Goal: Use online tool/utility: Utilize a website feature to perform a specific function

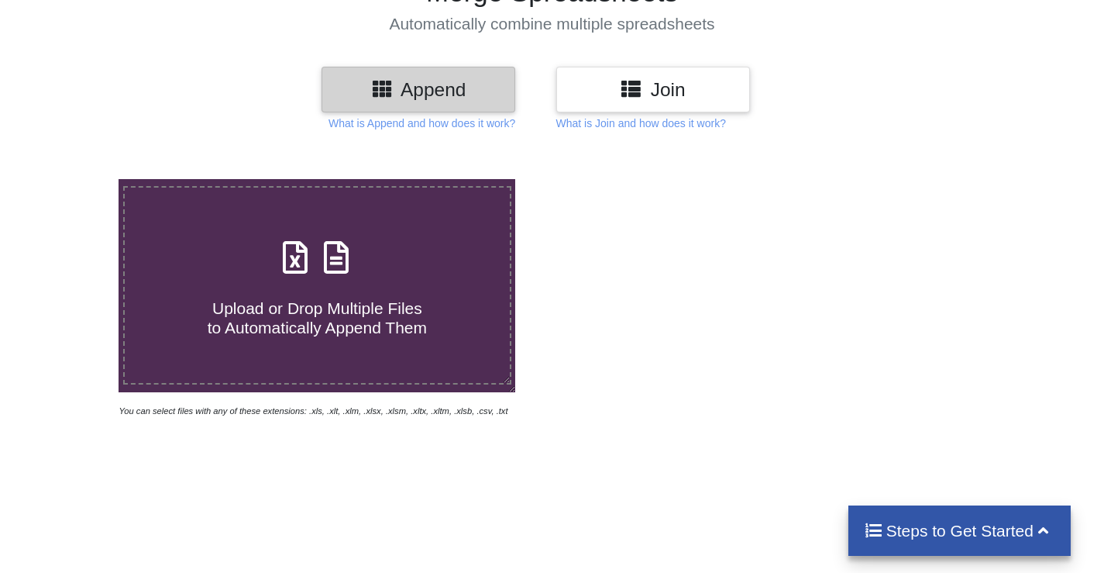
scroll to position [155, 0]
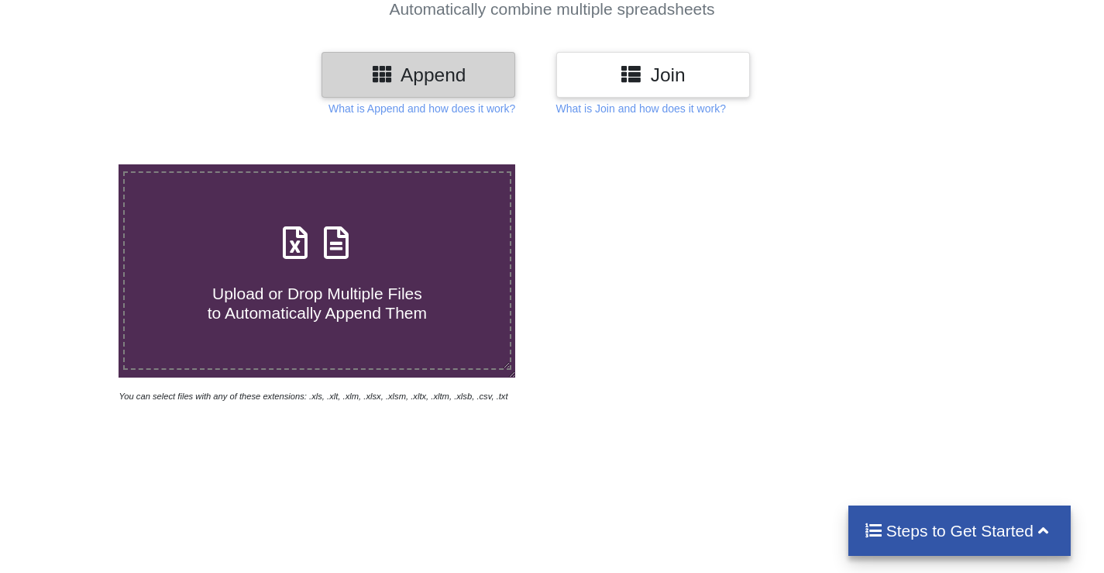
click at [322, 292] on span "Upload or Drop Multiple Files to Automatically Append Them" at bounding box center [317, 302] width 219 height 37
click at [74, 164] on input "Upload or Drop Multiple Files to Automatically Append Them" at bounding box center [74, 164] width 0 height 0
type input "C:\fakepath\BeneficiaryProgressUpdation (1).xls"
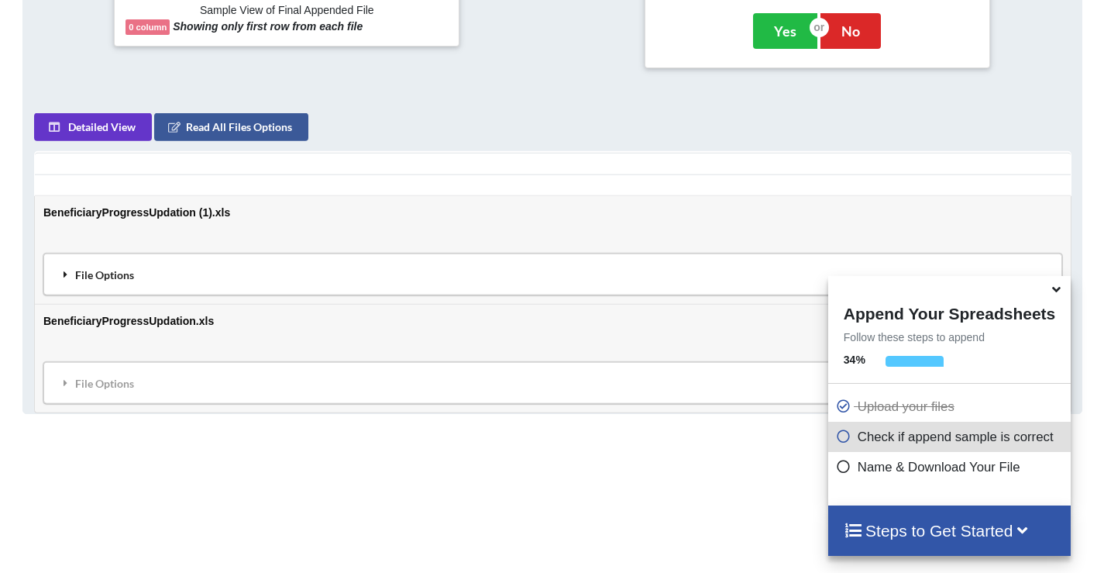
scroll to position [684, 0]
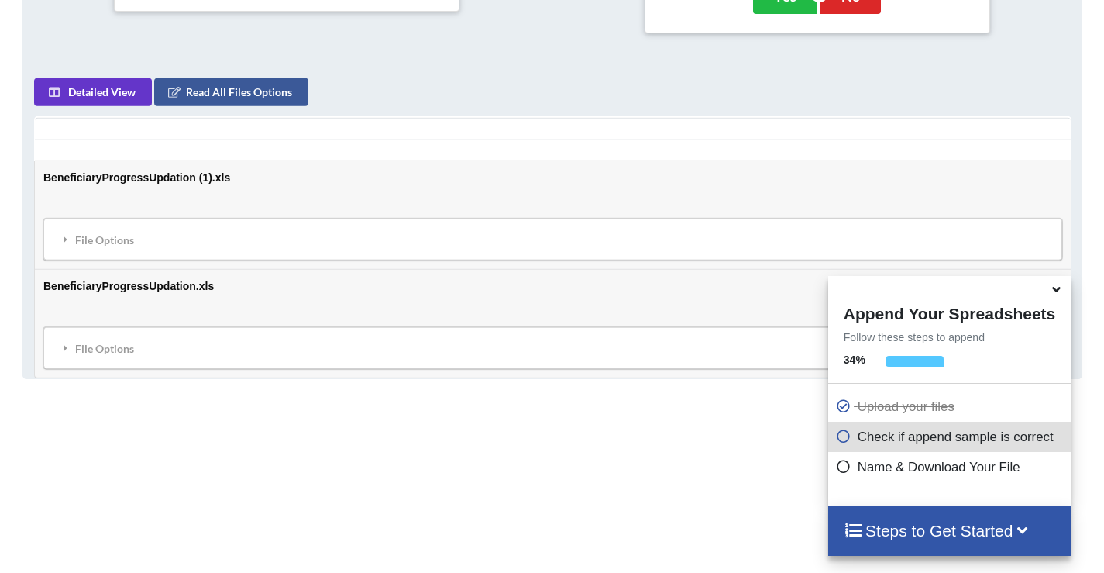
click at [1060, 293] on icon at bounding box center [1057, 287] width 16 height 14
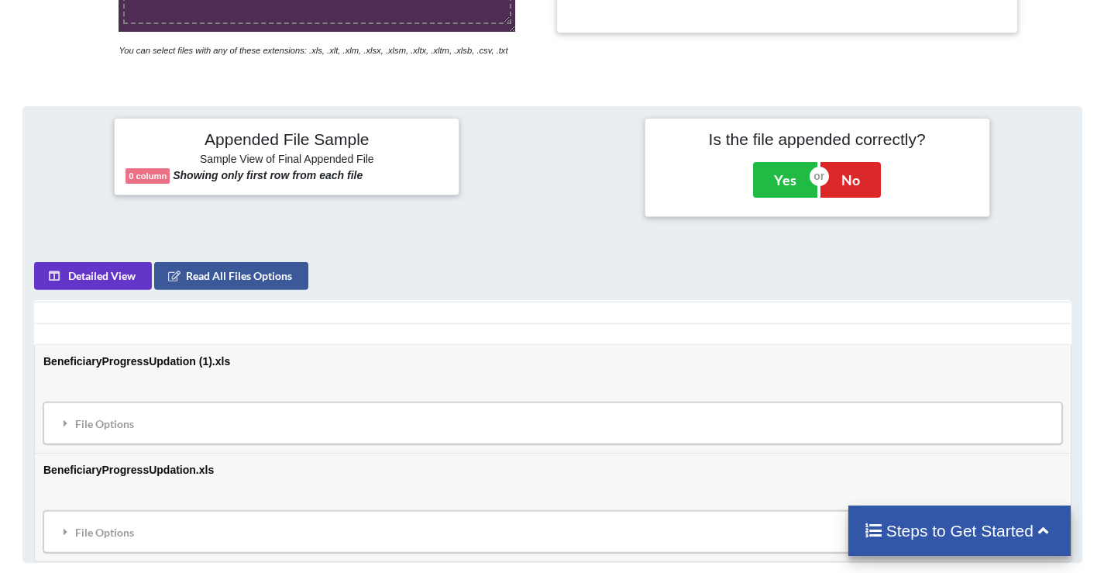
scroll to position [209, 0]
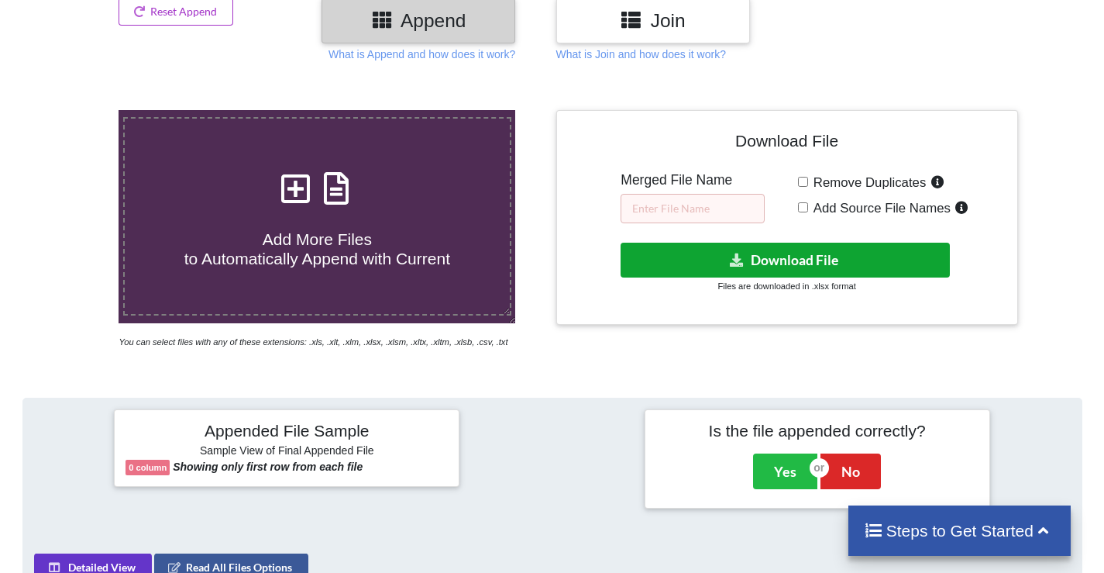
click at [825, 262] on button "Download File" at bounding box center [785, 260] width 329 height 35
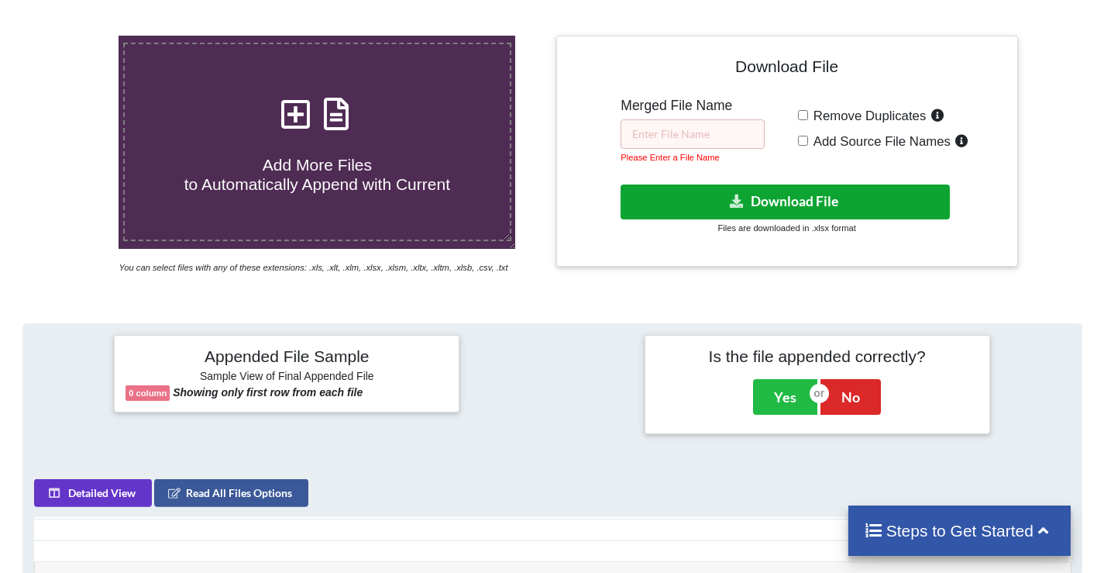
scroll to position [82, 0]
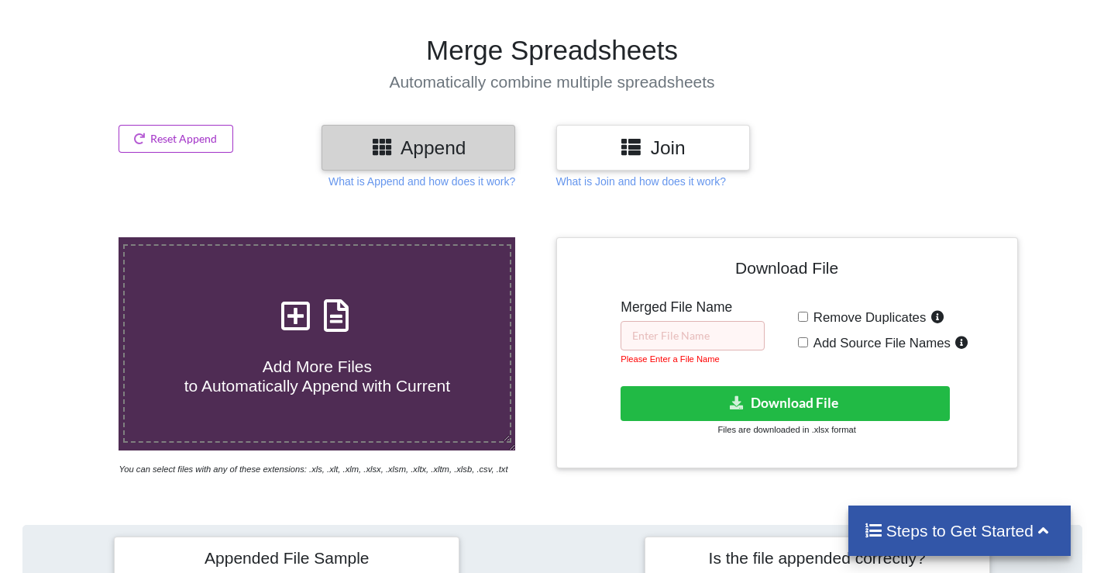
click at [1075, 97] on section "Merge Spreadsheets Automatically combine multiple spreadsheets" at bounding box center [552, 63] width 1104 height 124
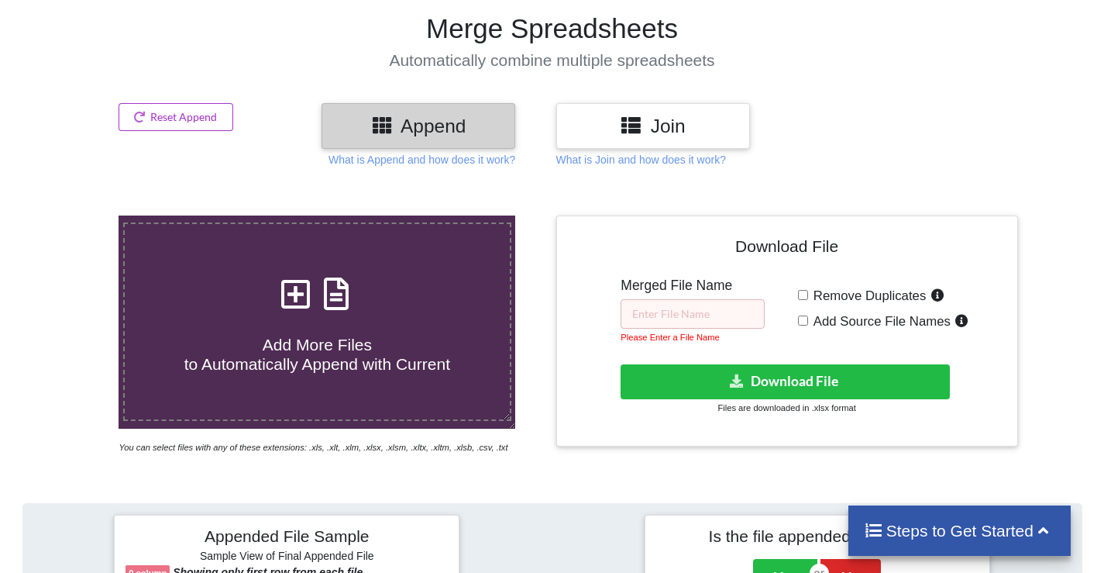
scroll to position [158, 0]
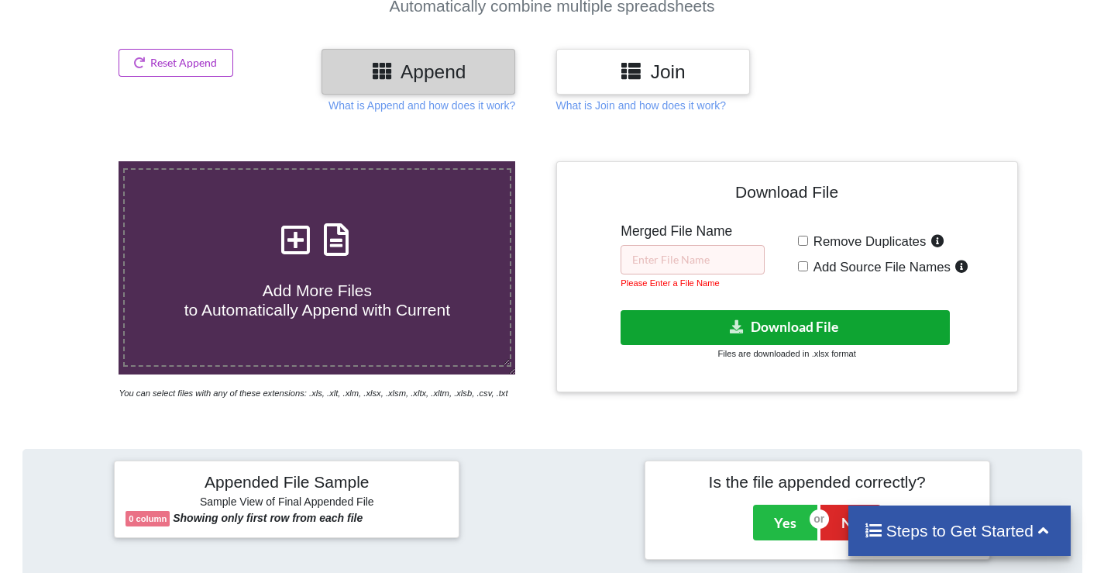
click at [875, 327] on button "Download File" at bounding box center [785, 327] width 329 height 35
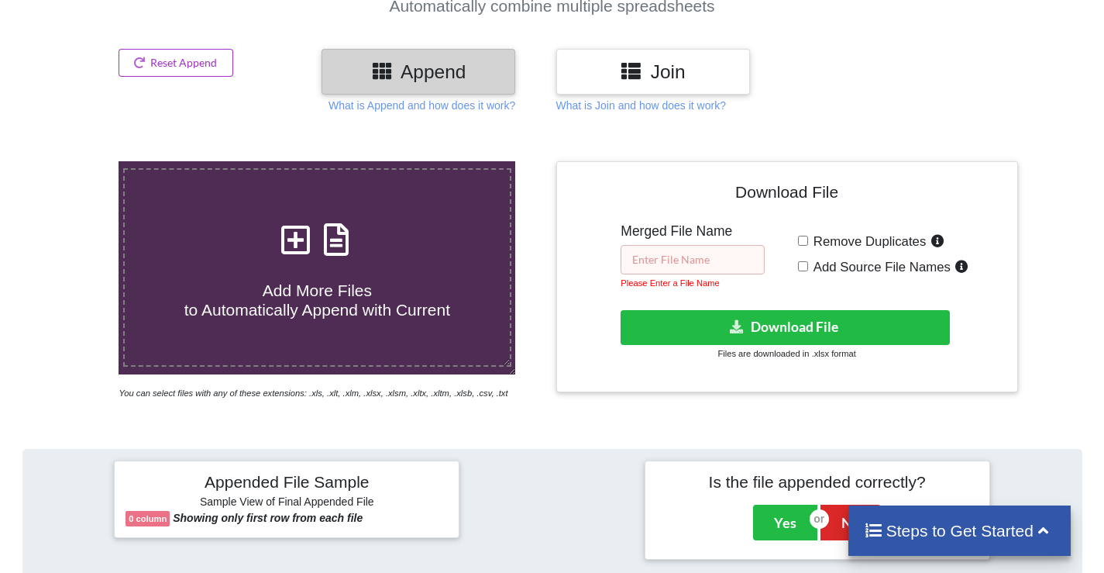
click at [659, 260] on input "text" at bounding box center [693, 259] width 144 height 29
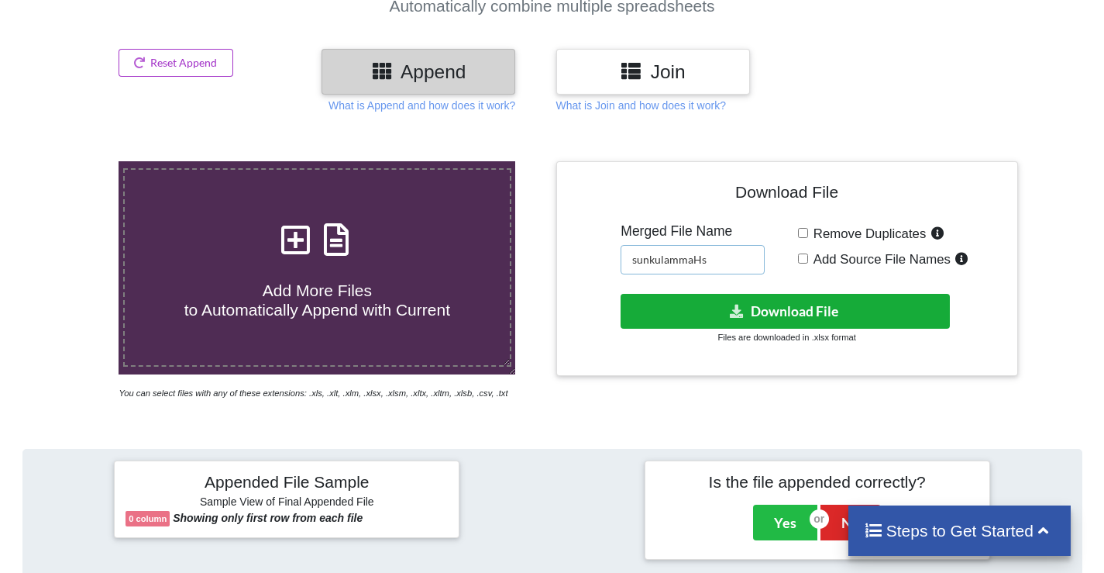
type input "sunkulammaHs"
click at [796, 315] on button "Download File" at bounding box center [785, 311] width 329 height 35
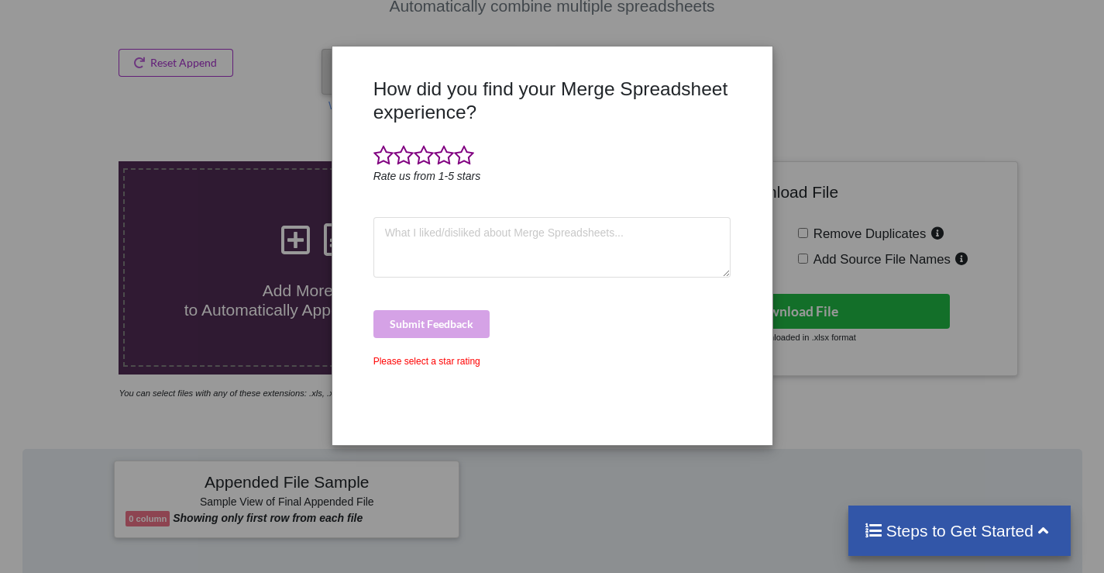
scroll to position [0, 0]
click at [736, 287] on div at bounding box center [753, 256] width 36 height 356
click at [813, 63] on div "How did you find your Merge Spreadsheet experience? Rate us from 1-5 stars Subm…" at bounding box center [552, 286] width 1104 height 573
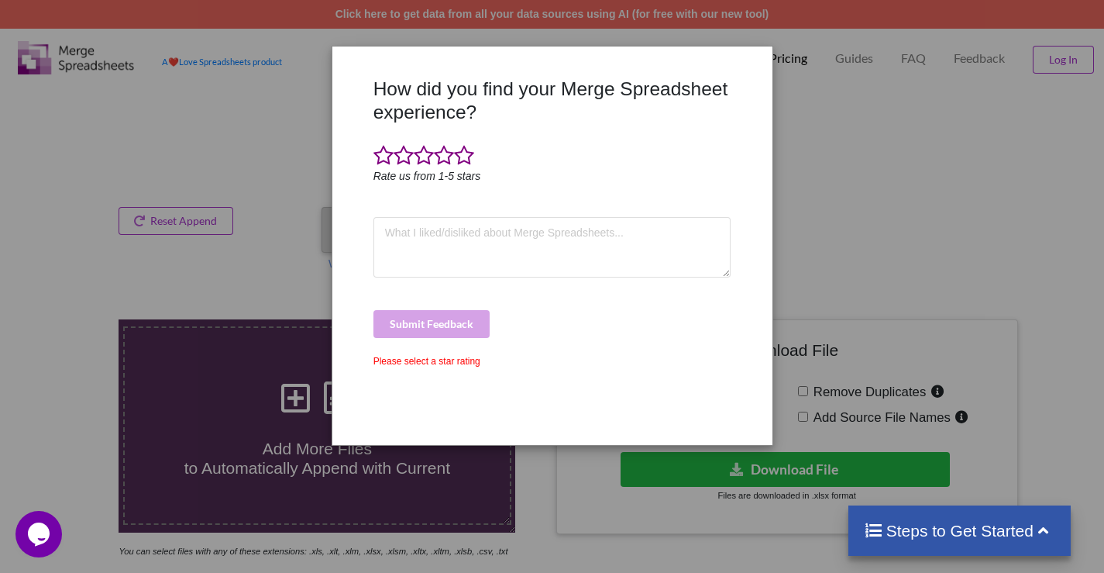
click at [103, 145] on div "How did you find your Merge Spreadsheet experience? Rate us from 1-5 stars Subm…" at bounding box center [552, 286] width 1104 height 573
